Goal: Task Accomplishment & Management: Use online tool/utility

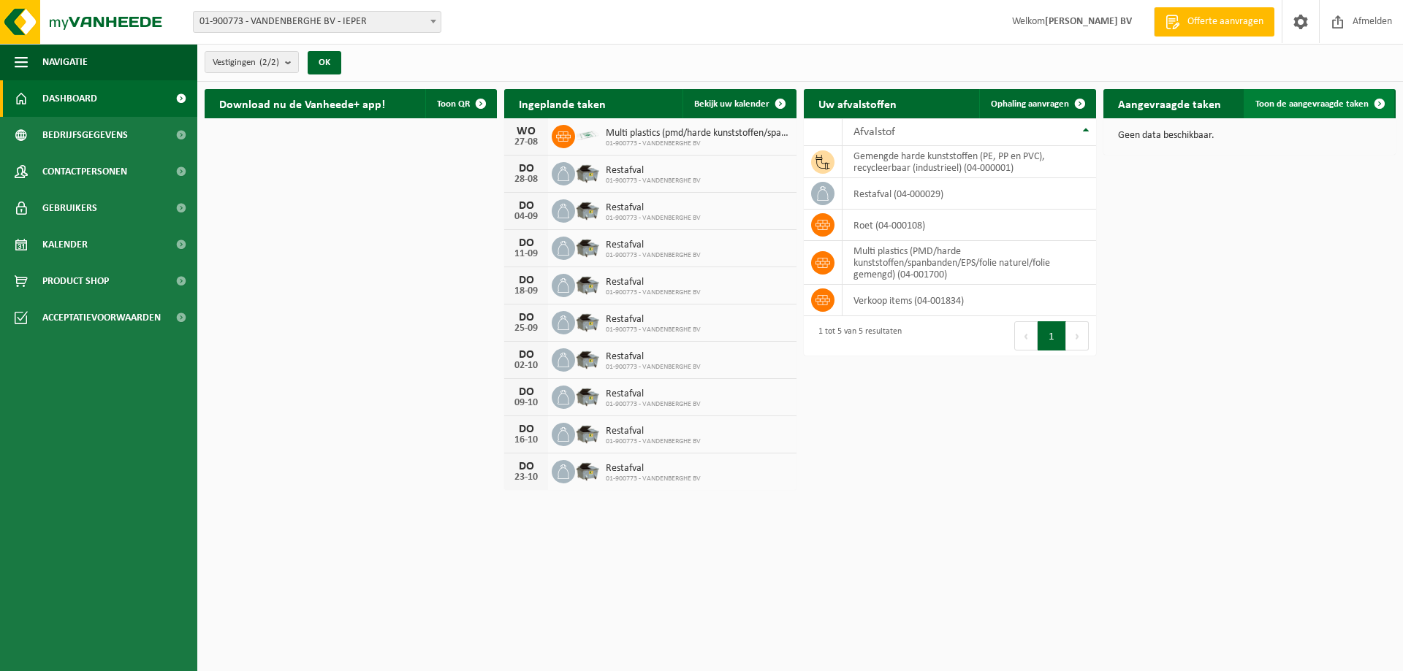
click at [1296, 93] on link "Toon de aangevraagde taken" at bounding box center [1319, 103] width 151 height 29
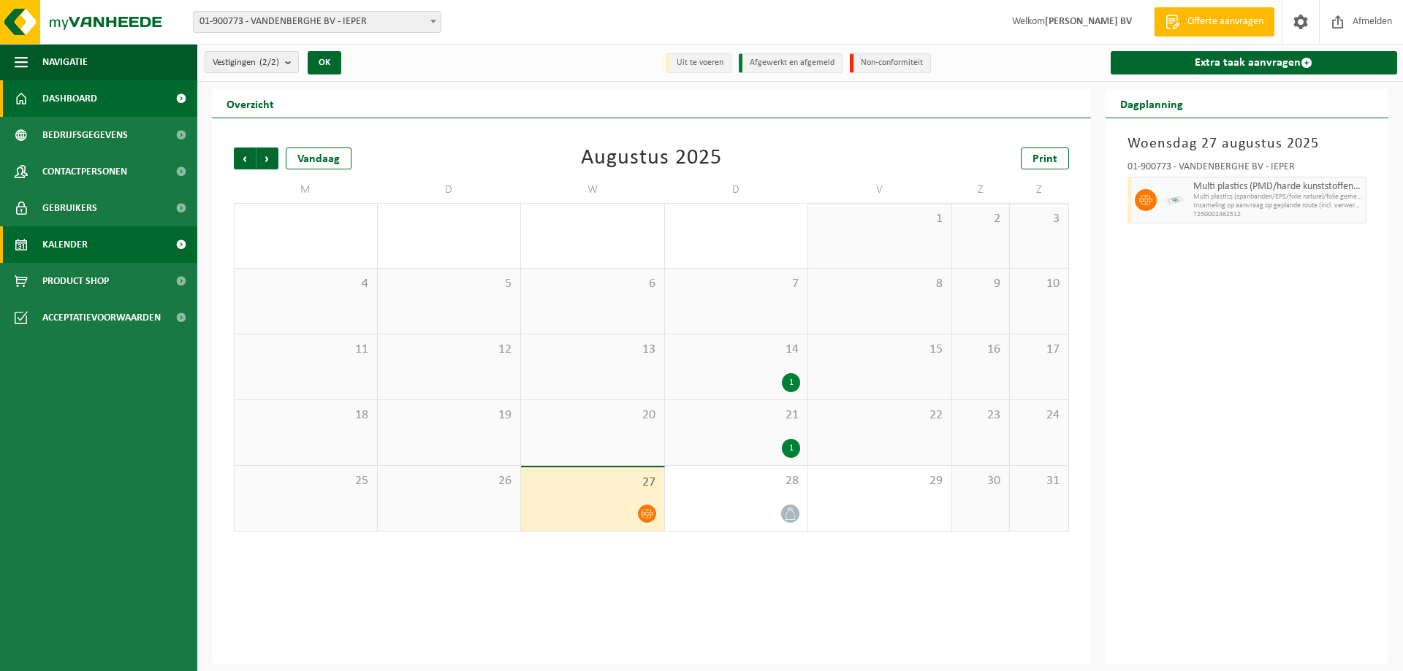
click at [37, 94] on link "Dashboard" at bounding box center [98, 98] width 197 height 37
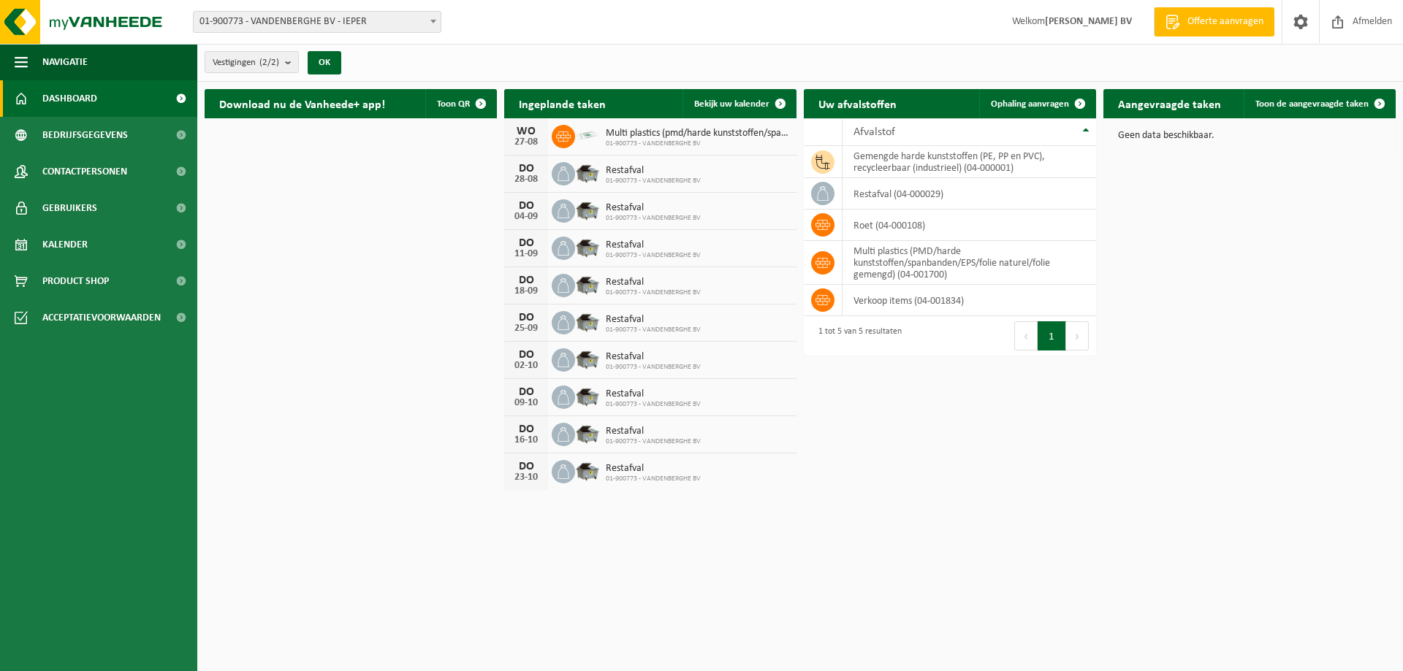
drag, startPoint x: 346, startPoint y: 206, endPoint x: 420, endPoint y: 507, distance: 309.9
click at [420, 507] on html "Vestiging: 01-900773 - VANDENBERGHE BV - IEPER 10-847475 - VANDENBERGHE BV/MAGA…" at bounding box center [701, 335] width 1403 height 671
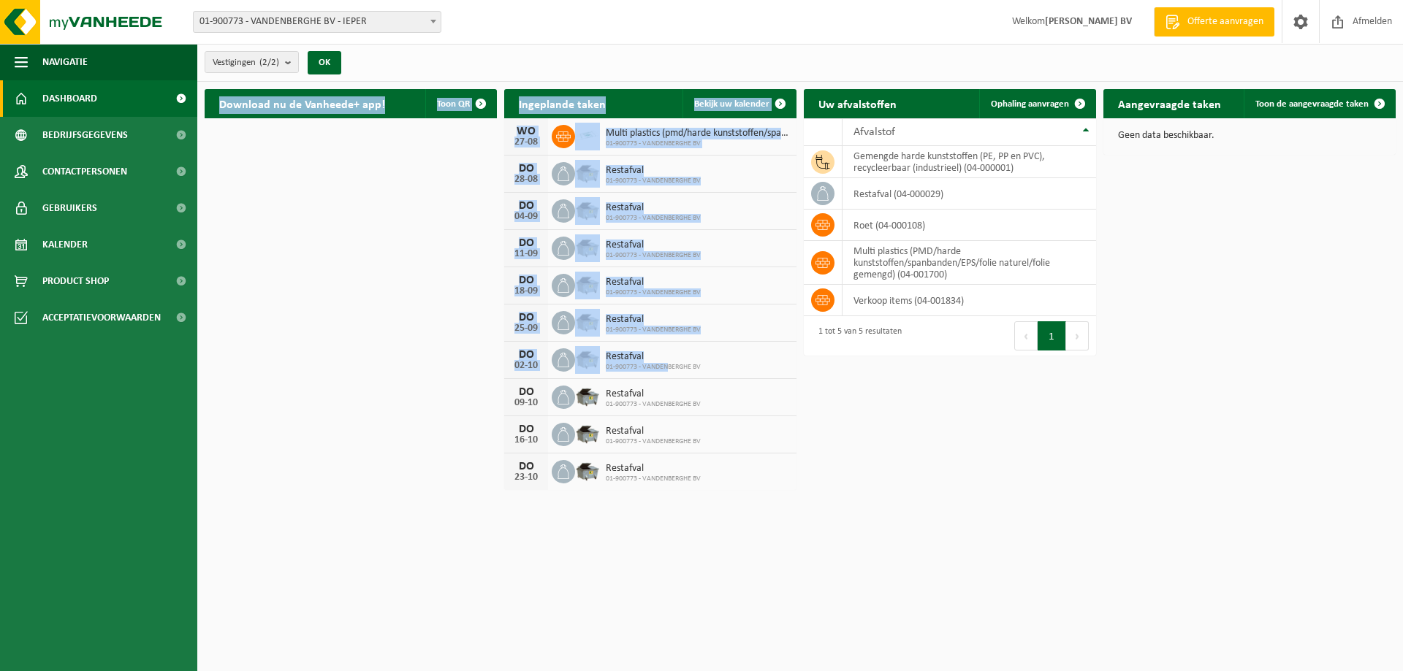
drag, startPoint x: 197, startPoint y: 362, endPoint x: 669, endPoint y: 362, distance: 471.3
click at [669, 362] on div "Download nu de Vanheede+ app! Toon QR Ingeplande taken Bekijk uw kalender WO 27…" at bounding box center [800, 290] width 1206 height 416
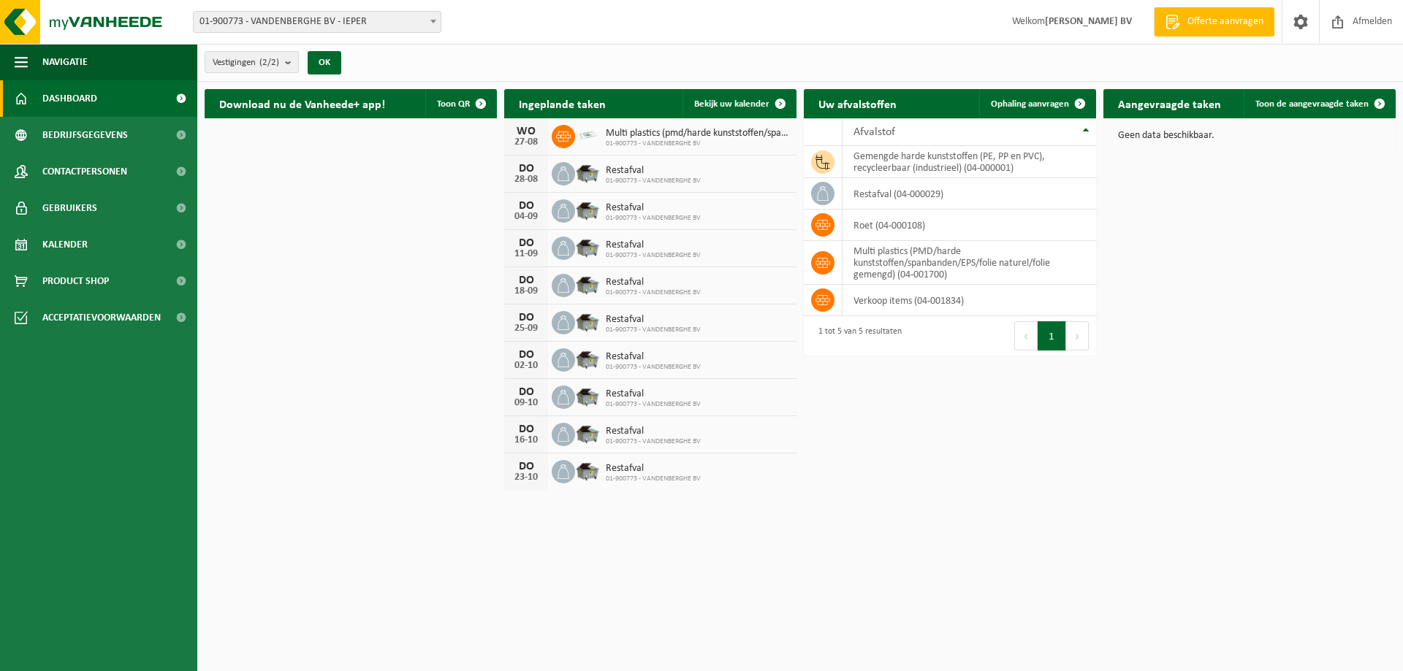
click at [365, 403] on div "Download nu de Vanheede+ app! Toon QR Ingeplande taken Bekijk uw kalender WO 27…" at bounding box center [800, 290] width 1198 height 416
click at [953, 265] on td "multi plastics (PMD/harde kunststoffen/spanbanden/EPS/folie naturel/folie gemen…" at bounding box center [969, 263] width 254 height 44
click at [1005, 112] on link "Ophaling aanvragen" at bounding box center [1036, 103] width 115 height 29
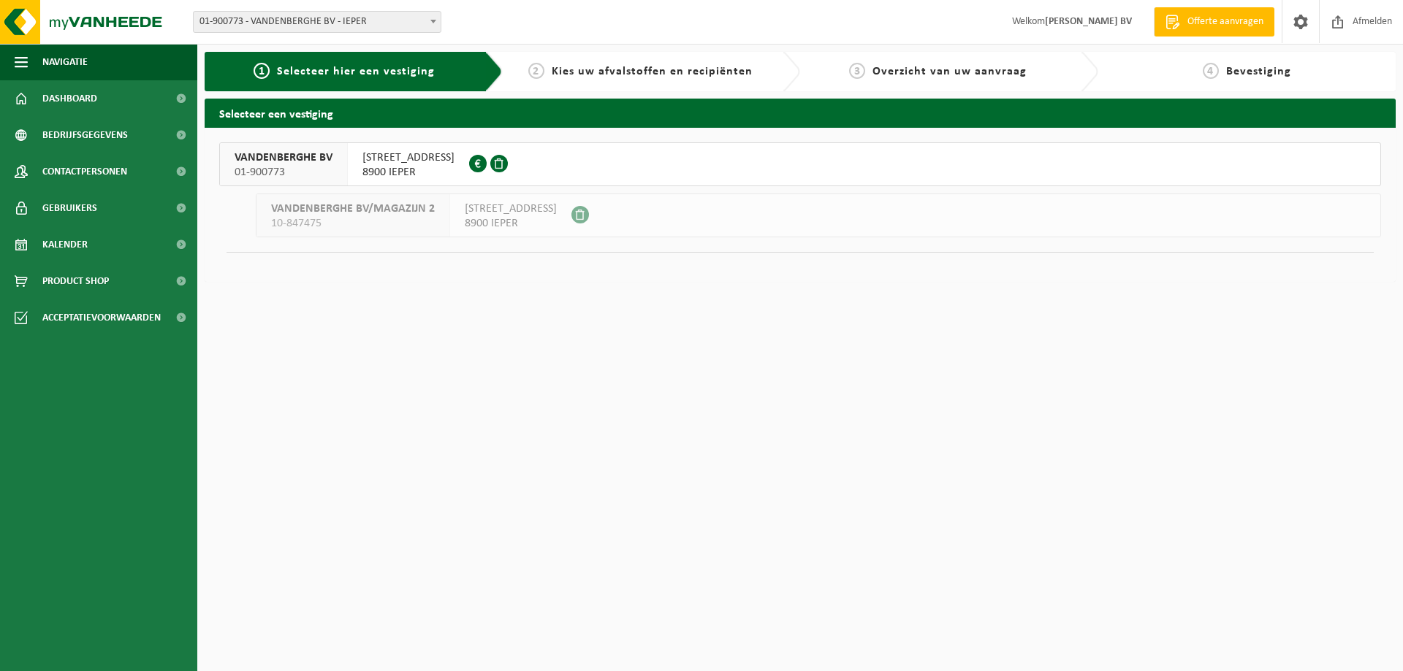
click at [508, 164] on span at bounding box center [499, 164] width 18 height 18
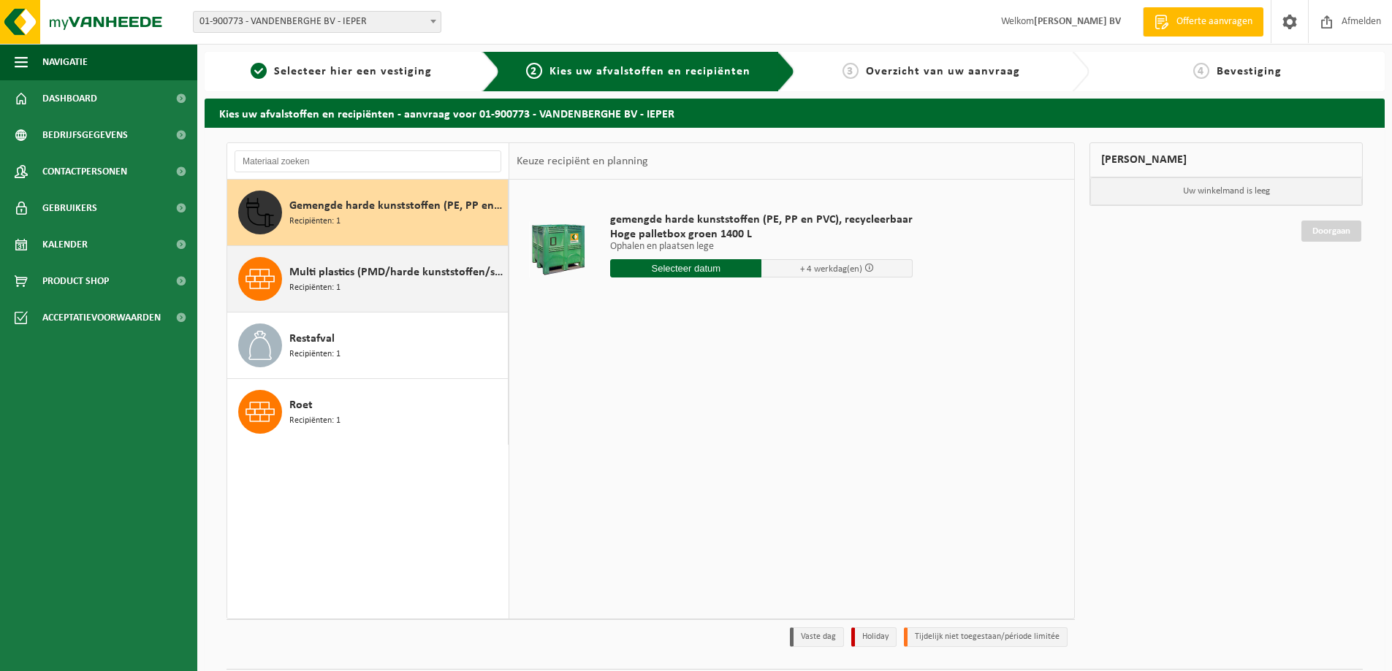
click at [338, 271] on span "Multi plastics (PMD/harde kunststoffen/spanbanden/EPS/folie naturel/folie gemen…" at bounding box center [396, 273] width 215 height 18
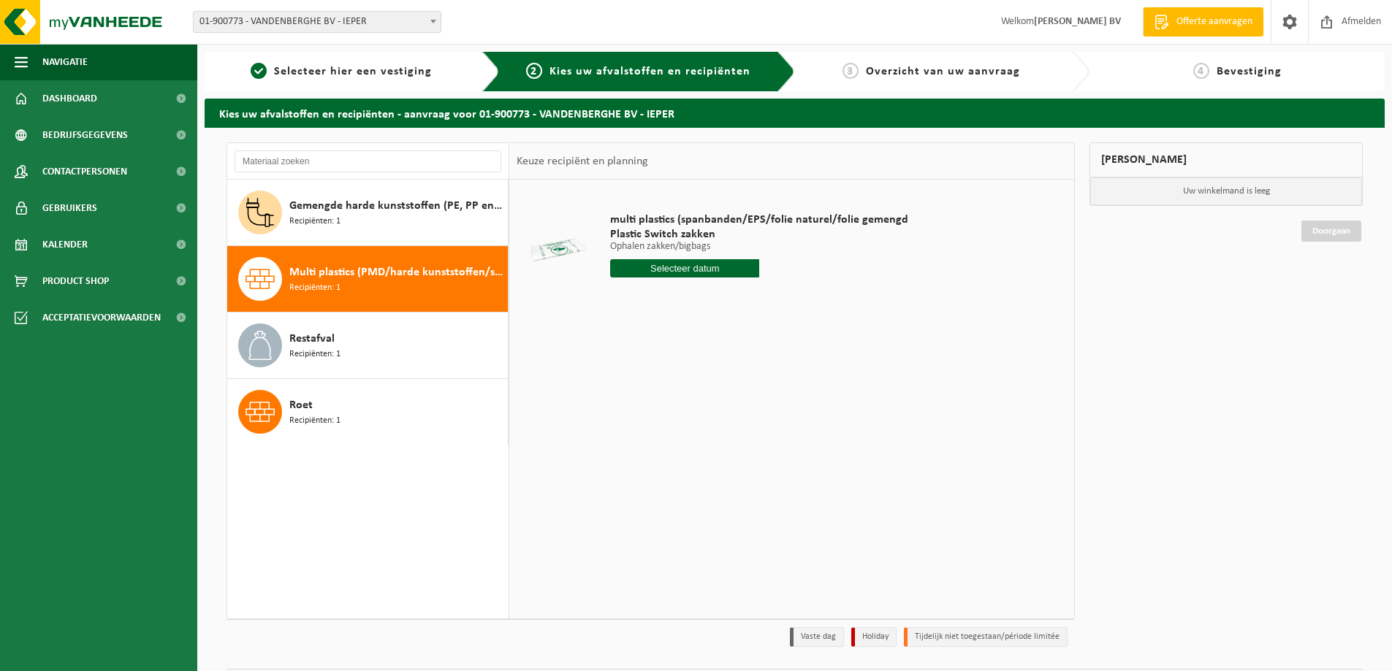
click at [682, 265] on input "text" at bounding box center [684, 268] width 149 height 18
click at [775, 298] on icon at bounding box center [775, 301] width 23 height 23
click at [620, 295] on icon at bounding box center [625, 301] width 23 height 23
click at [775, 303] on icon at bounding box center [775, 301] width 23 height 23
click at [677, 382] on div "10" at bounding box center [676, 374] width 26 height 23
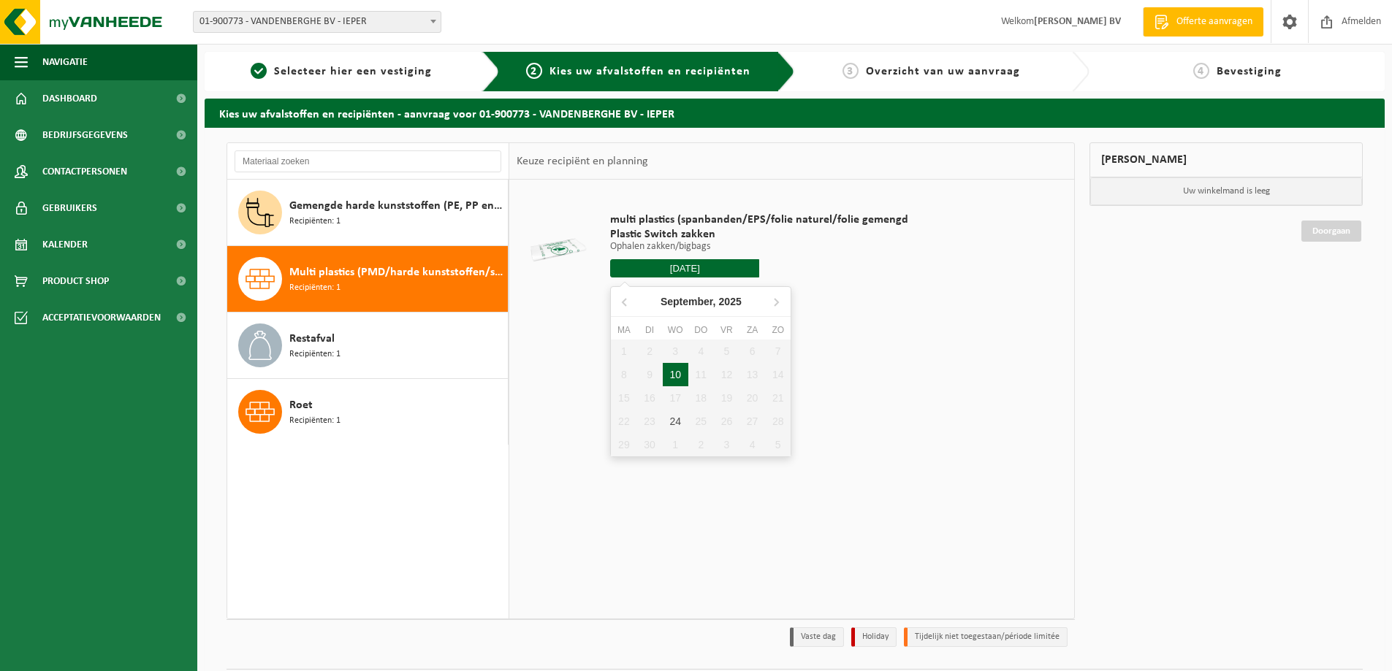
type input "Van [DATE]"
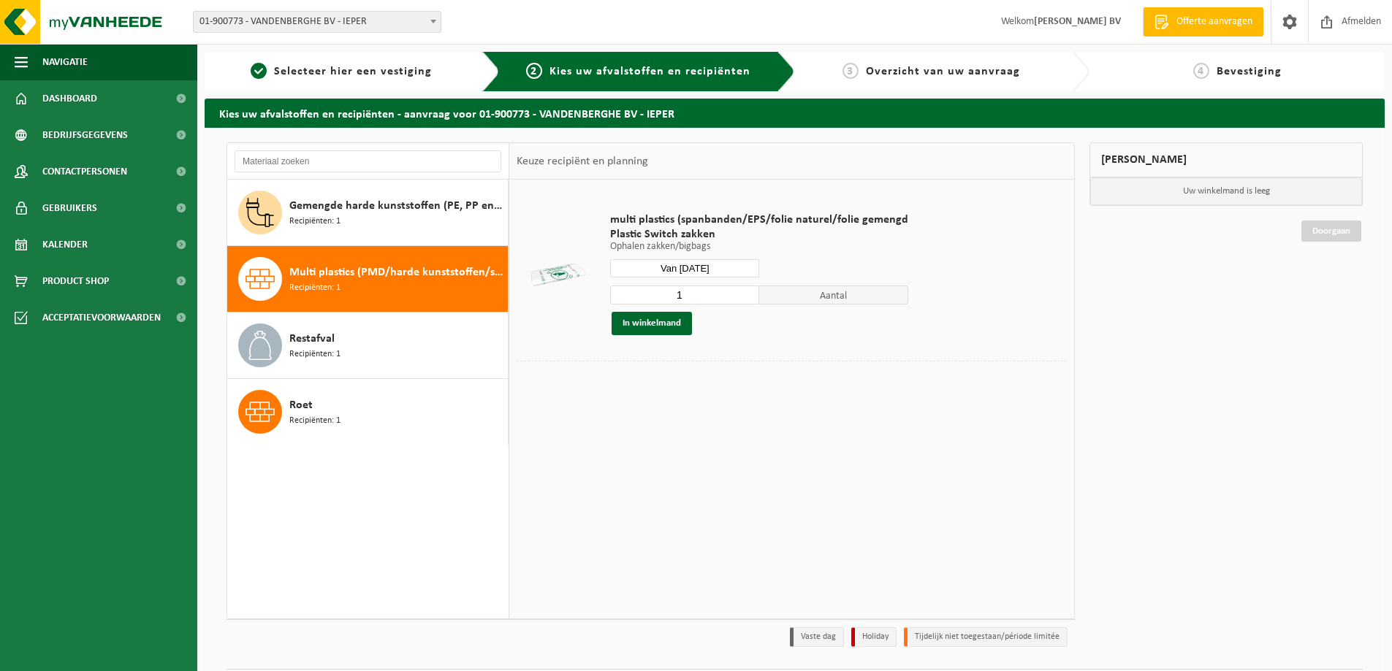
click at [726, 296] on input "1" at bounding box center [684, 295] width 149 height 19
click at [745, 292] on input "2" at bounding box center [684, 295] width 149 height 19
click at [745, 292] on input "3" at bounding box center [684, 295] width 149 height 19
click at [745, 292] on input "4" at bounding box center [684, 295] width 149 height 19
click at [745, 292] on input "5" at bounding box center [684, 295] width 149 height 19
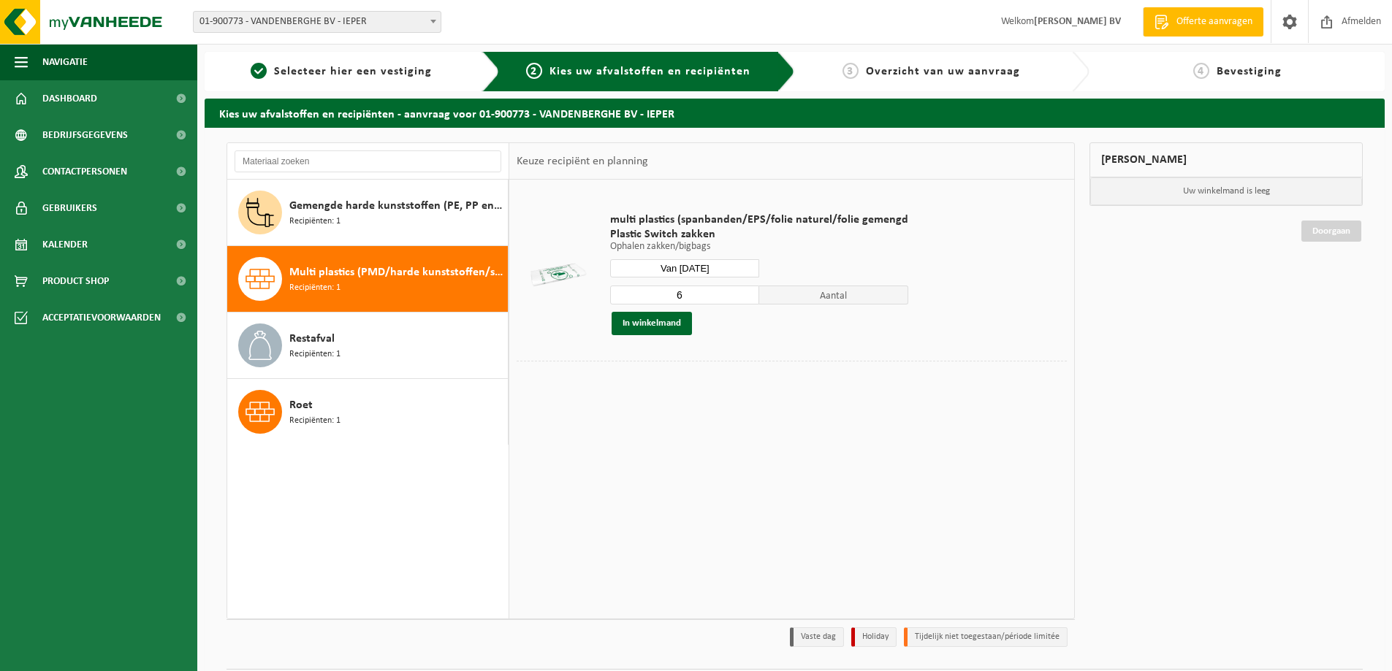
click at [745, 292] on input "6" at bounding box center [684, 295] width 149 height 19
type input "7"
click at [745, 292] on input "7" at bounding box center [684, 295] width 149 height 19
click at [956, 408] on div "multi plastics (spanbanden/EPS/folie naturel/folie gemengd Plastic Switch zakke…" at bounding box center [791, 399] width 565 height 438
click at [664, 320] on button "In winkelmand" at bounding box center [652, 323] width 80 height 23
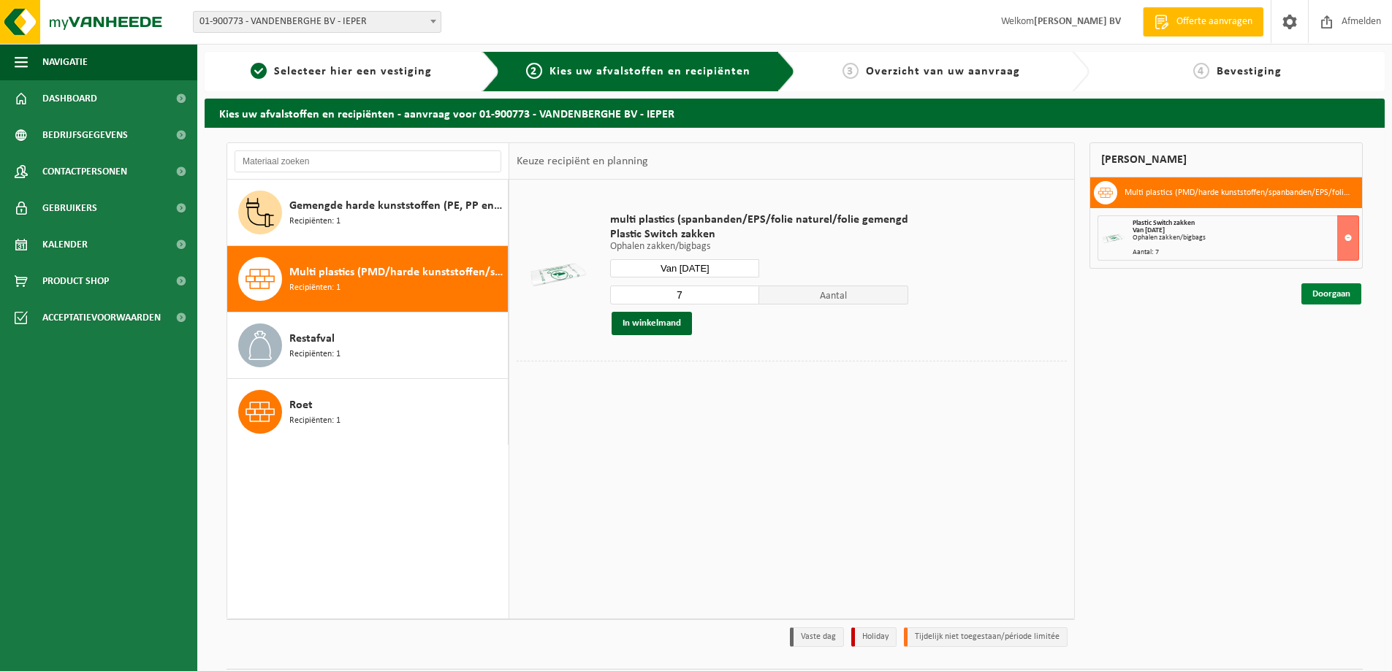
click at [1339, 292] on link "Doorgaan" at bounding box center [1331, 293] width 60 height 21
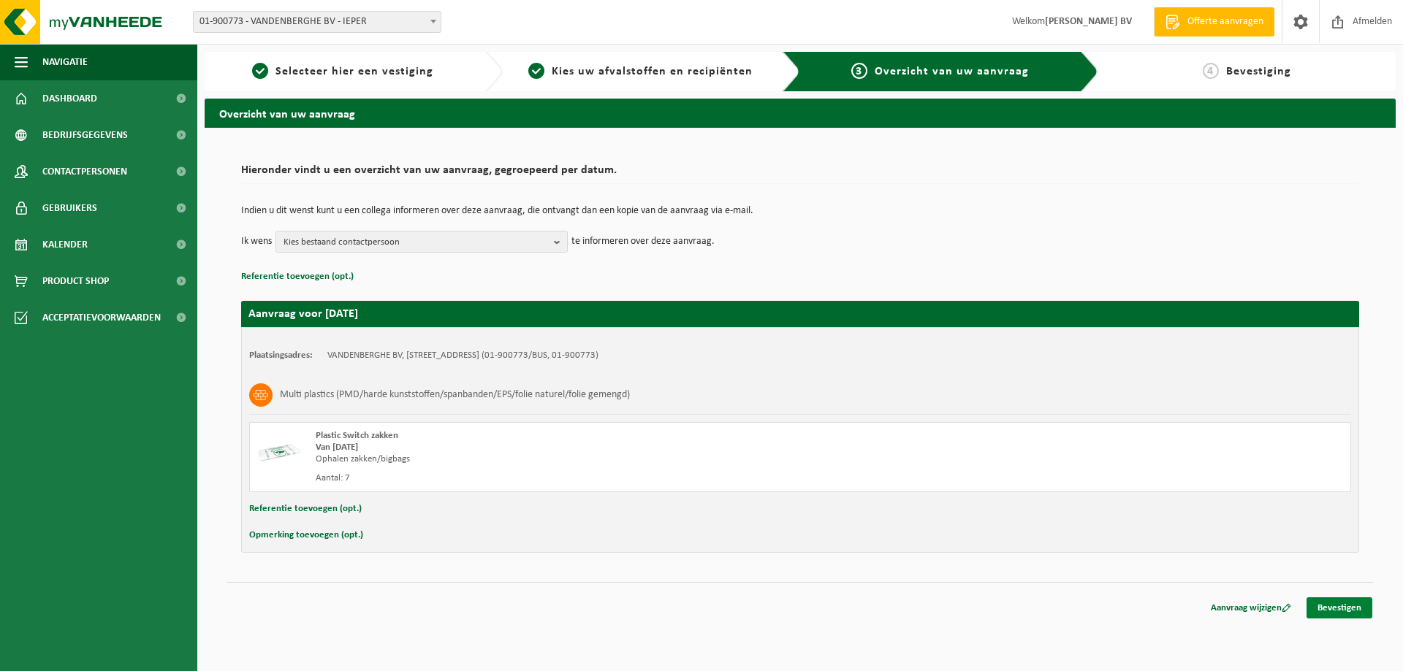
click at [1309, 610] on link "Bevestigen" at bounding box center [1339, 608] width 66 height 21
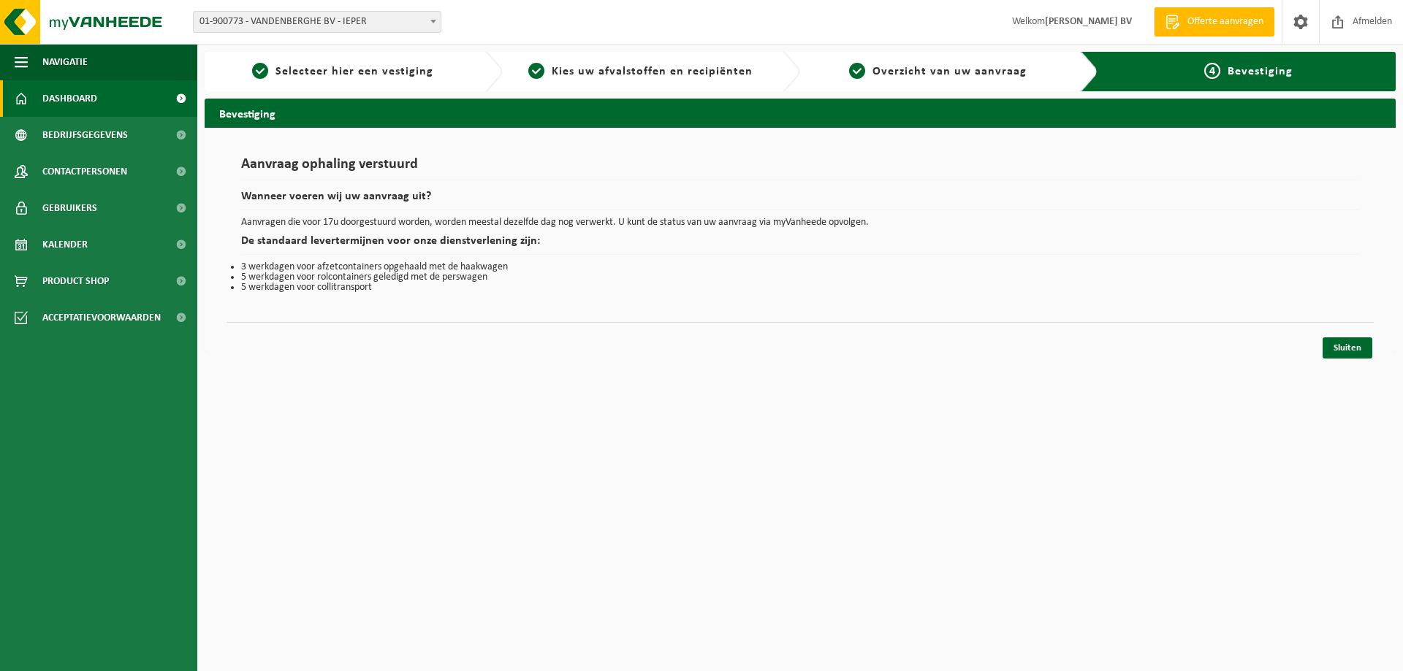
click at [62, 95] on span "Dashboard" at bounding box center [69, 98] width 55 height 37
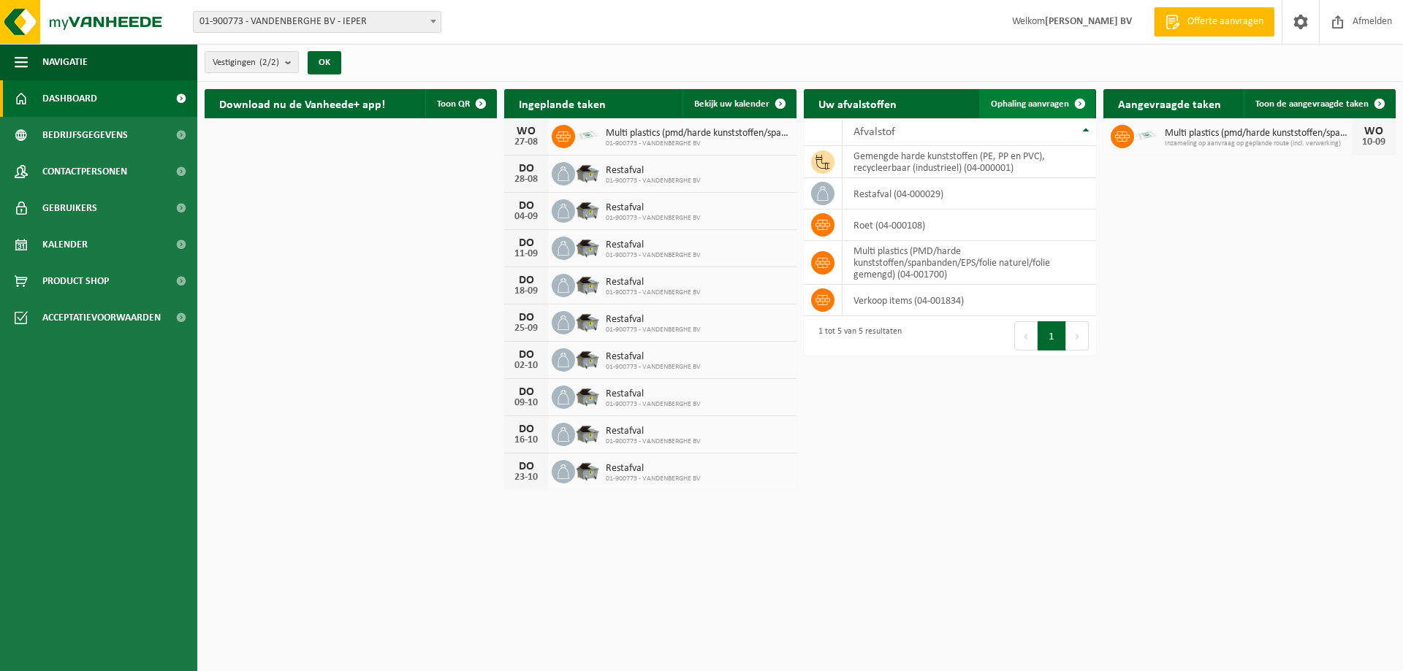
click at [1040, 99] on span "Ophaling aanvragen" at bounding box center [1030, 103] width 78 height 9
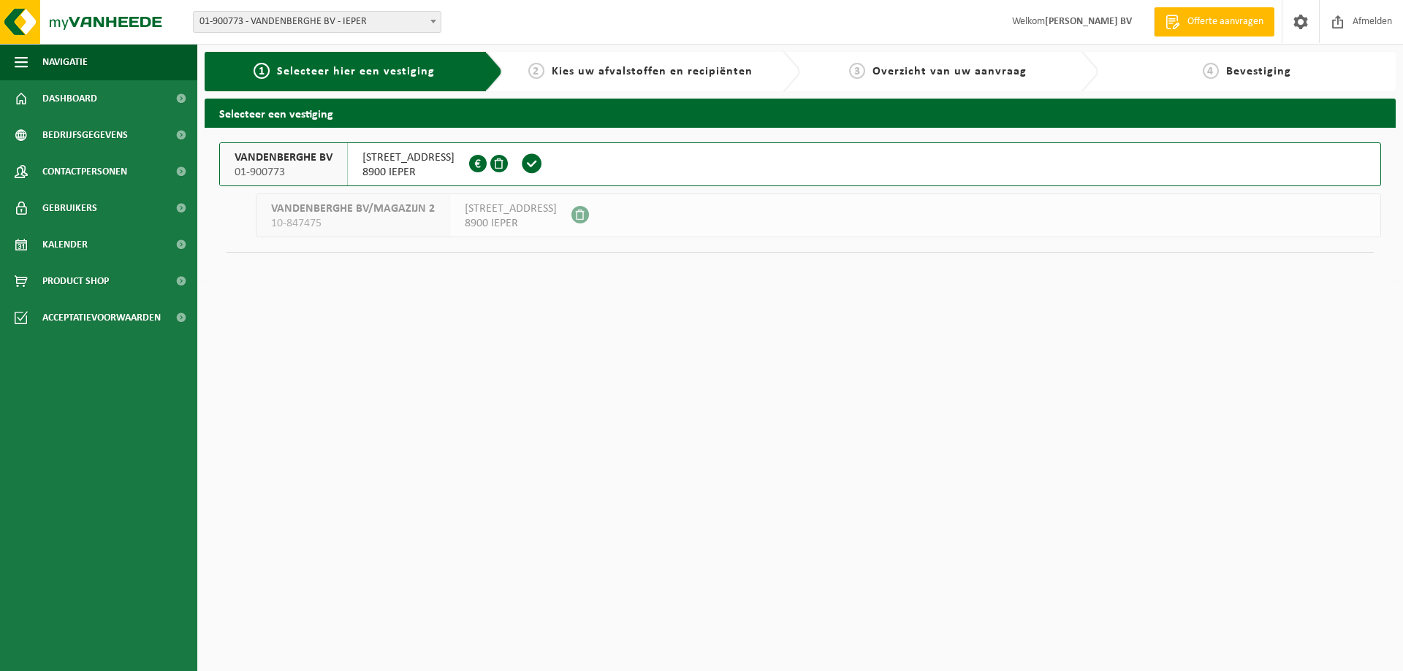
click at [508, 160] on span at bounding box center [499, 164] width 18 height 18
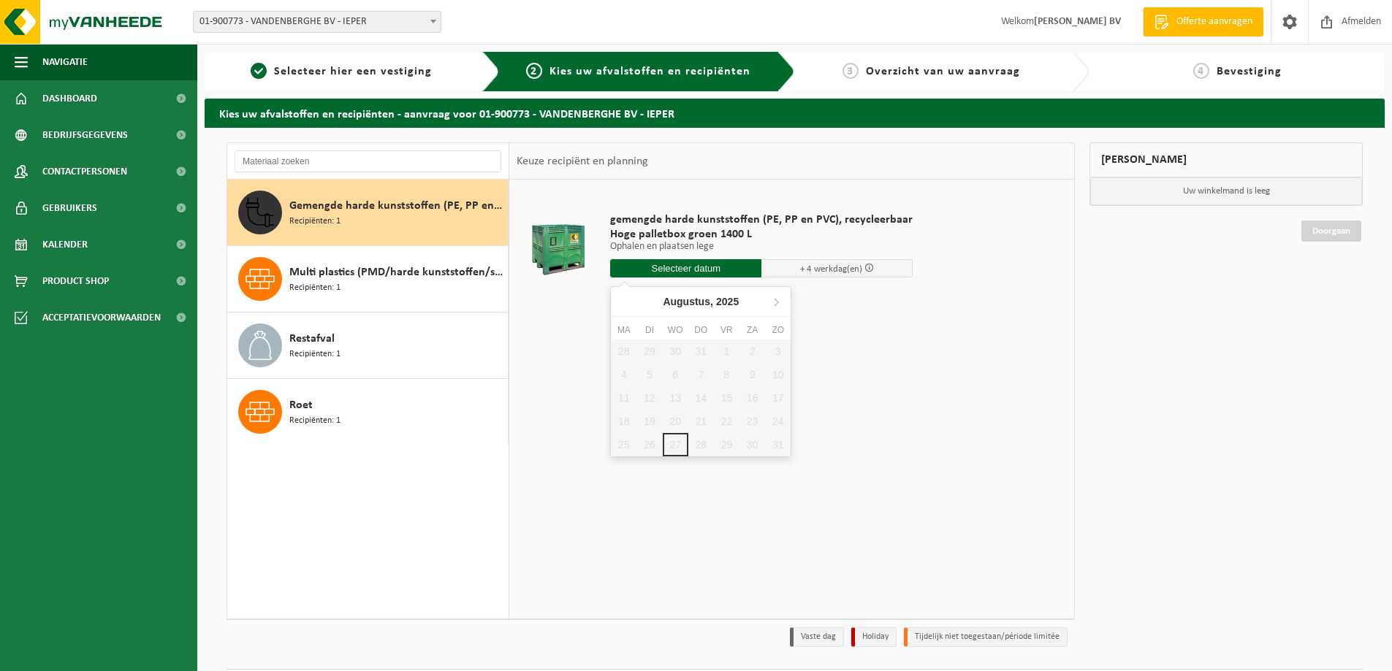
click at [707, 267] on input "text" at bounding box center [685, 268] width 151 height 18
click at [773, 302] on icon at bounding box center [775, 301] width 23 height 23
click at [643, 348] on div "2" at bounding box center [649, 351] width 26 height 23
type input "Van 2025-09-02"
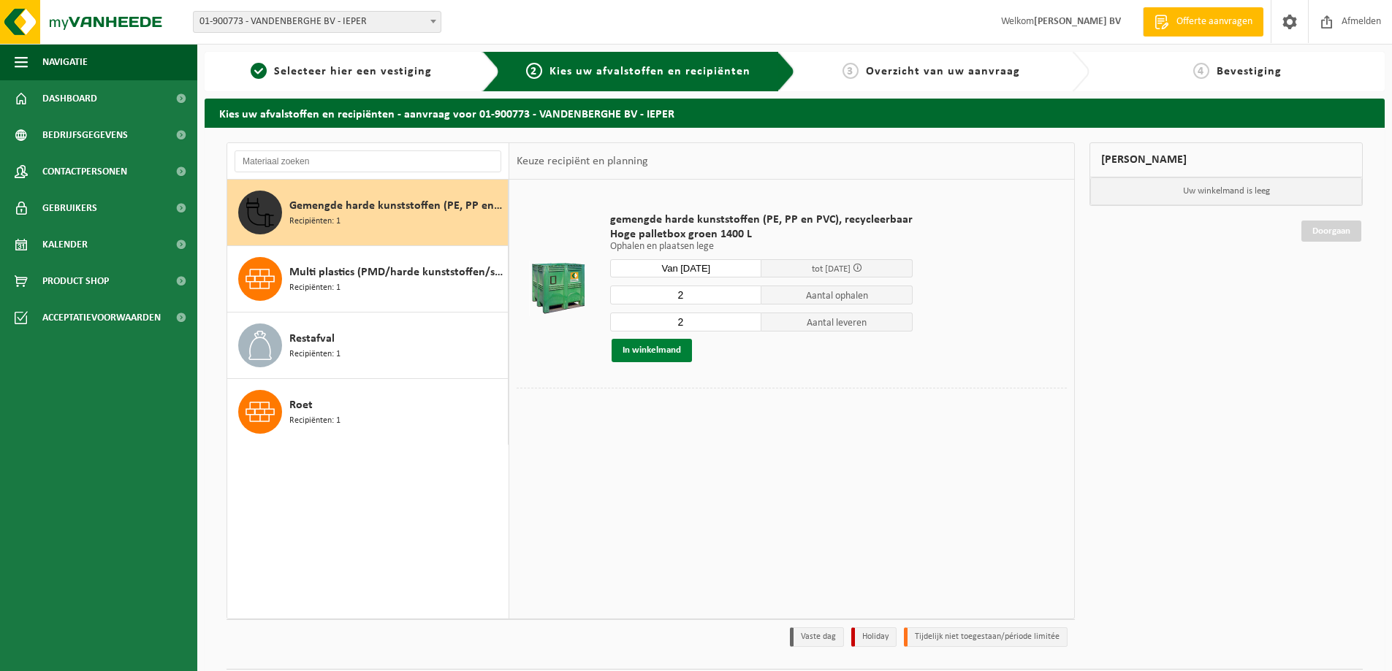
click at [642, 354] on button "In winkelmand" at bounding box center [652, 350] width 80 height 23
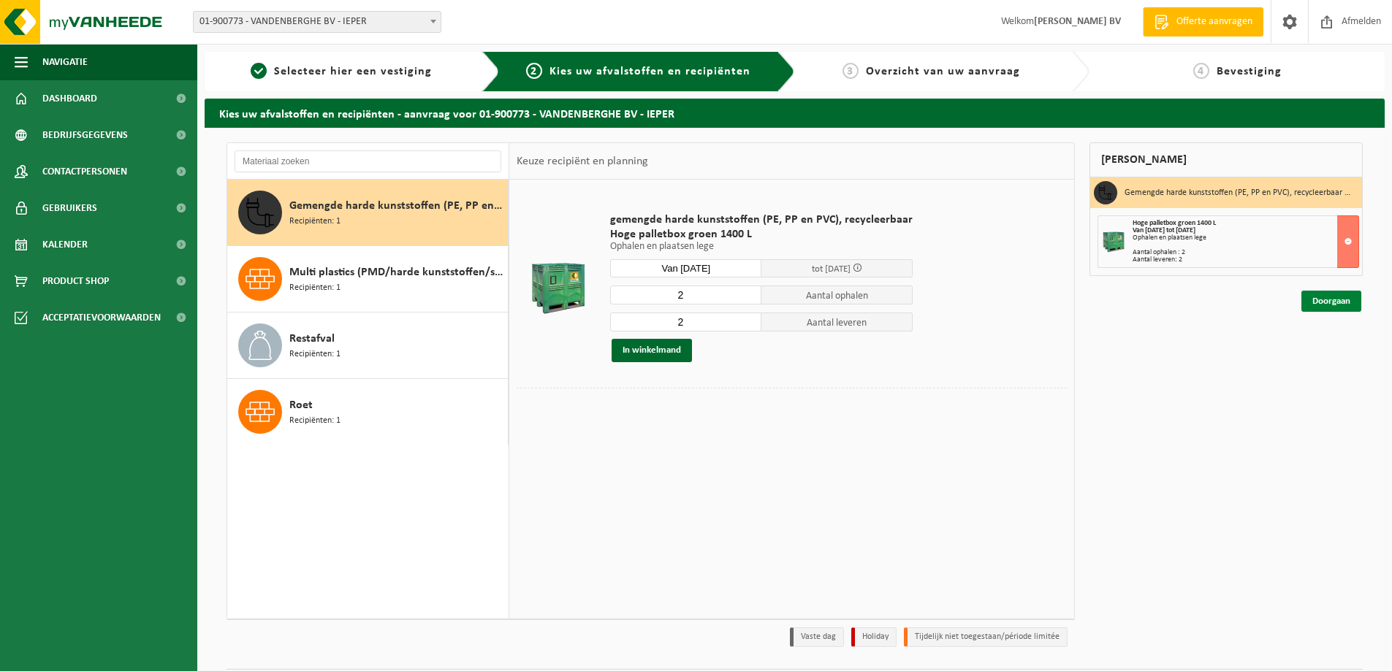
click at [1304, 297] on link "Doorgaan" at bounding box center [1331, 301] width 60 height 21
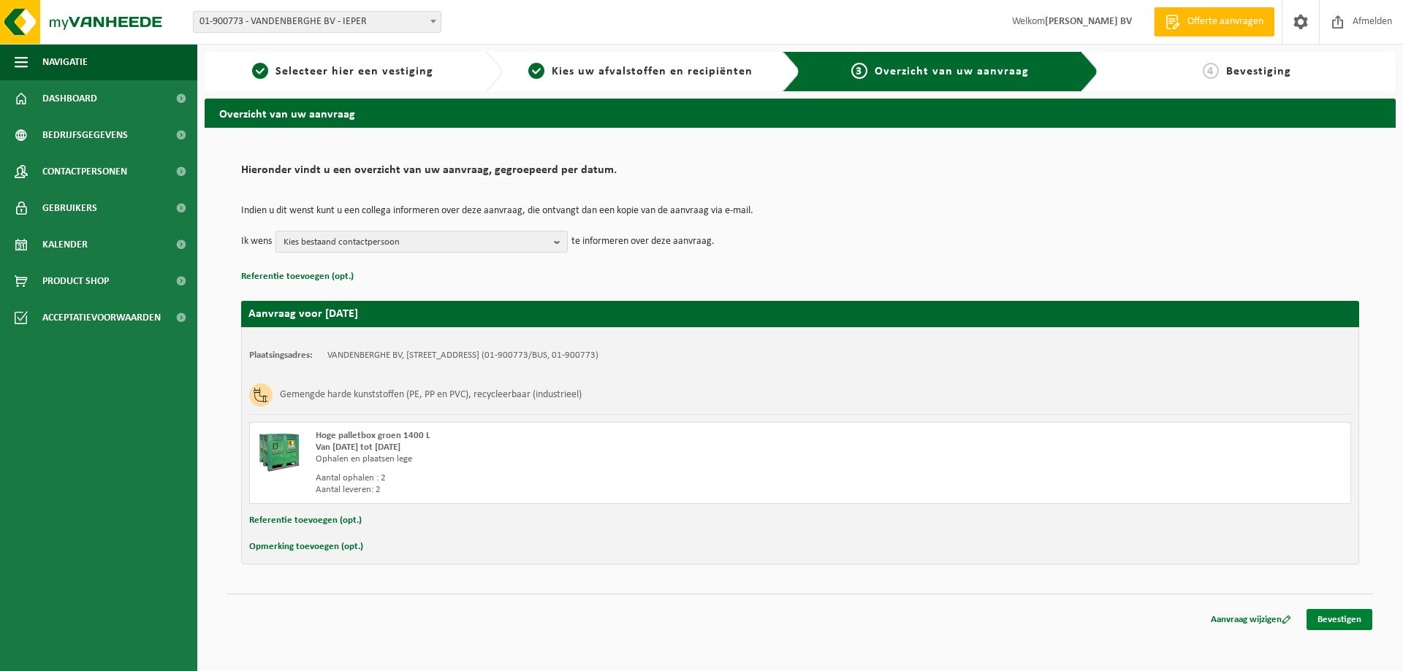
click at [1340, 616] on link "Bevestigen" at bounding box center [1339, 619] width 66 height 21
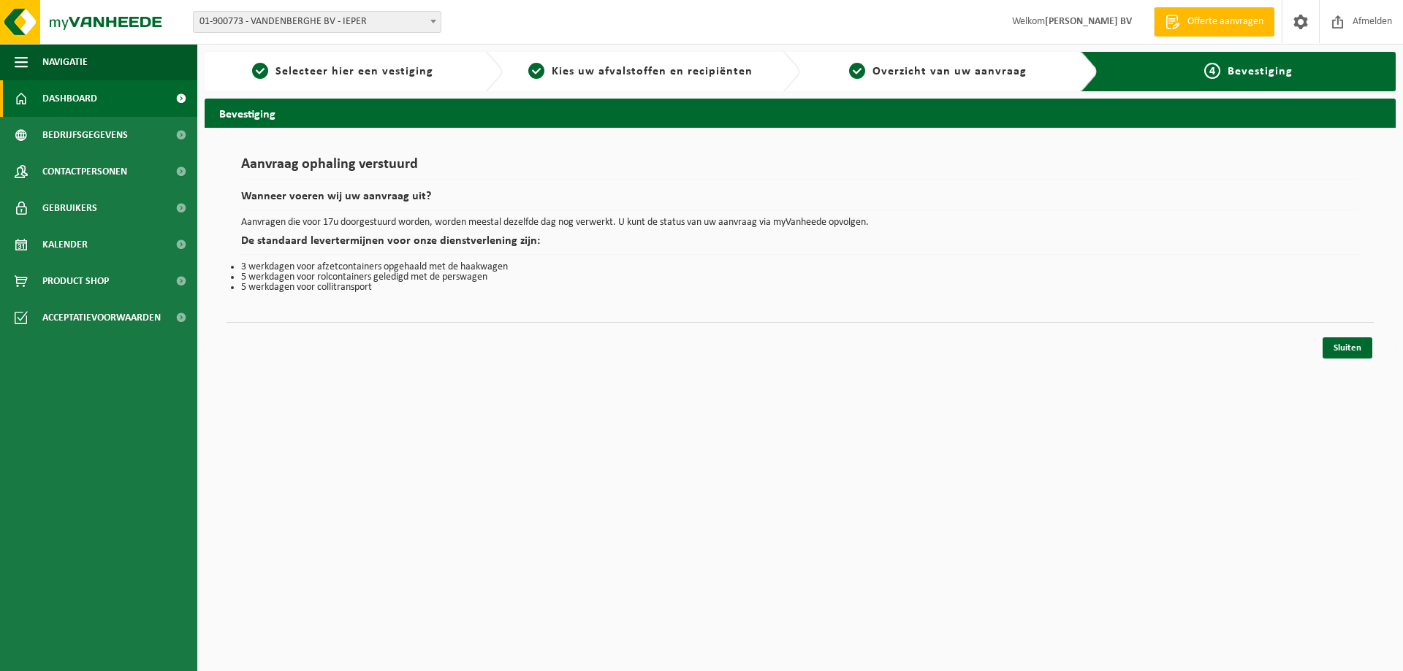
click at [40, 97] on link "Dashboard" at bounding box center [98, 98] width 197 height 37
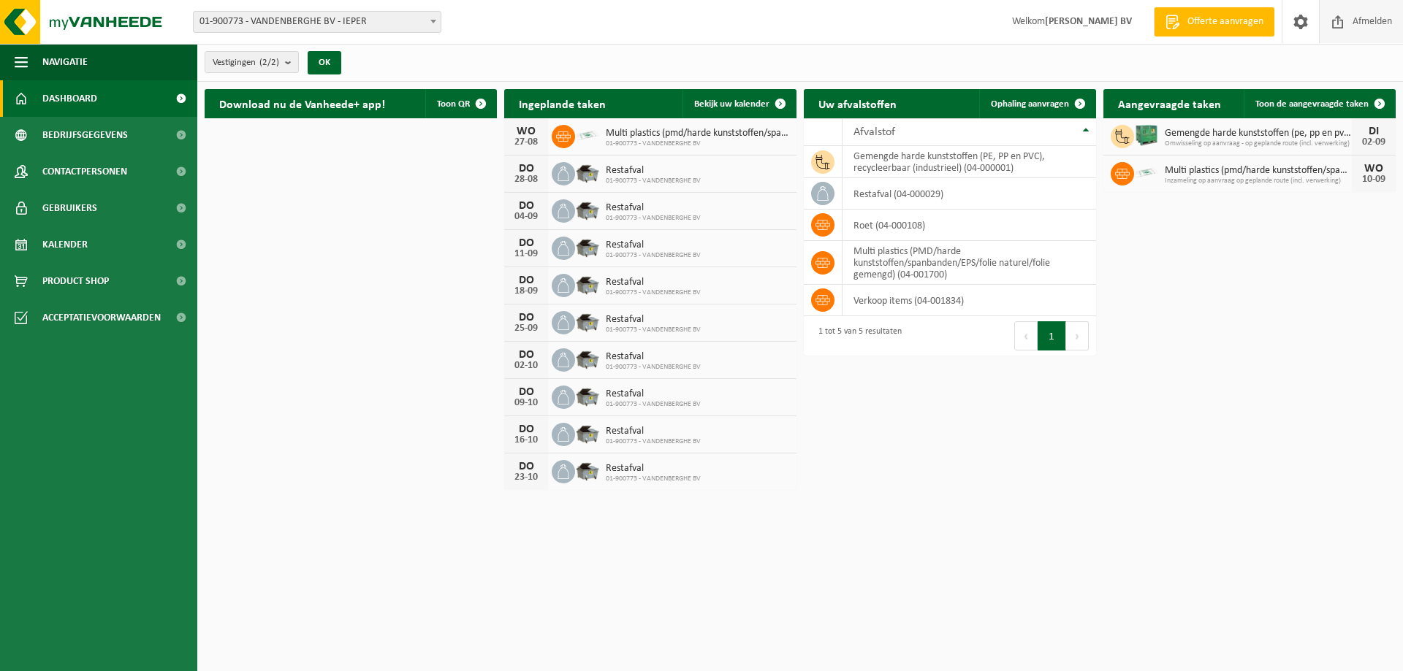
click at [1389, 25] on span "Afmelden" at bounding box center [1372, 21] width 47 height 43
